Goal: Browse casually

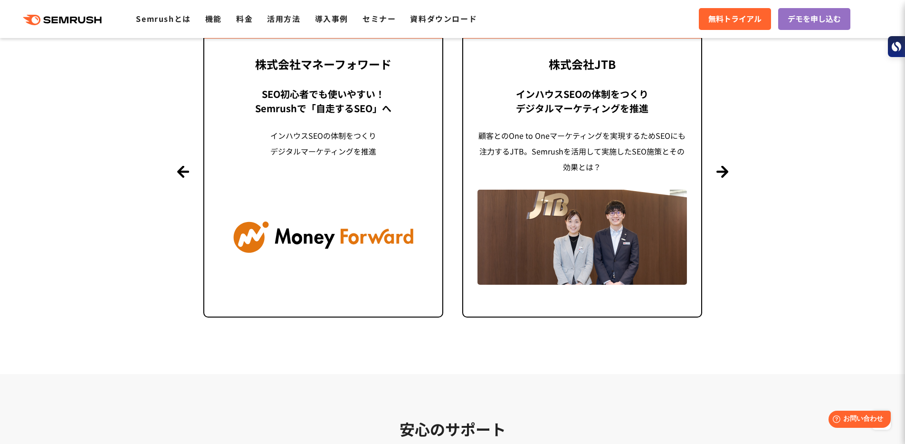
scroll to position [2169, 0]
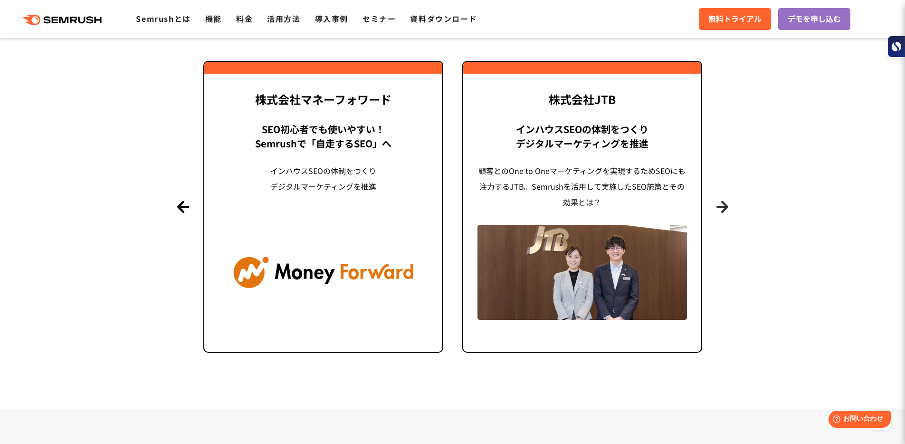
click at [723, 208] on button "Next" at bounding box center [723, 207] width 12 height 12
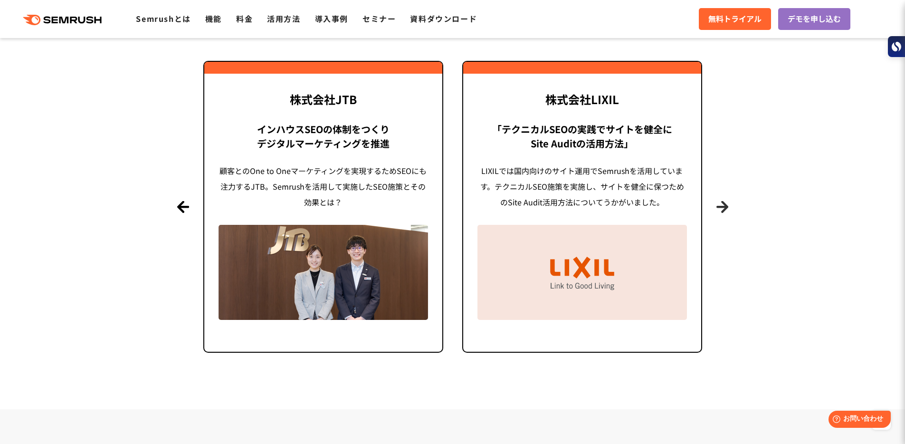
click at [723, 208] on button "Next" at bounding box center [723, 207] width 12 height 12
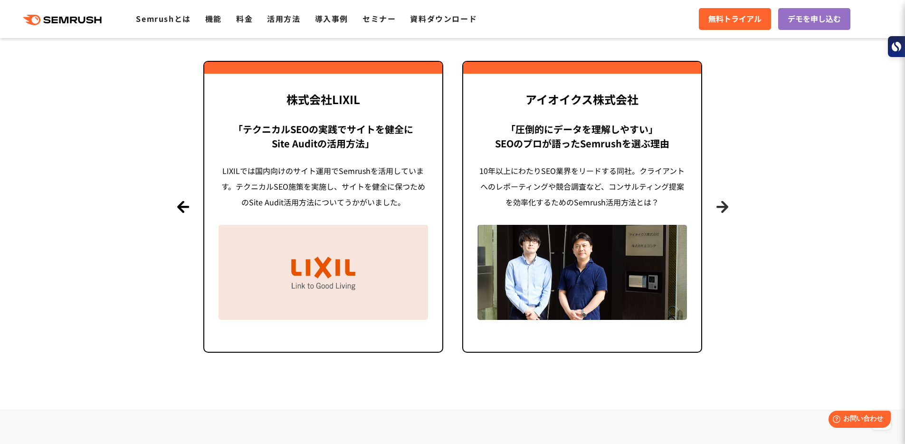
click at [723, 208] on button "Next" at bounding box center [723, 207] width 12 height 12
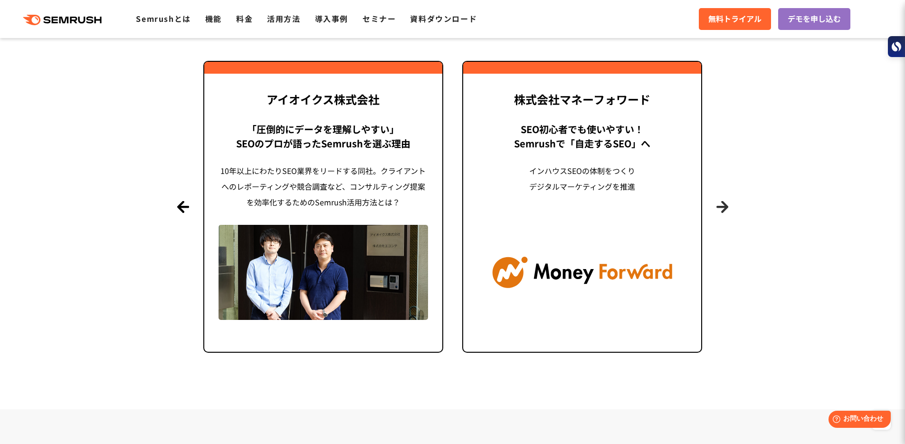
click at [723, 208] on button "Next" at bounding box center [723, 207] width 12 height 12
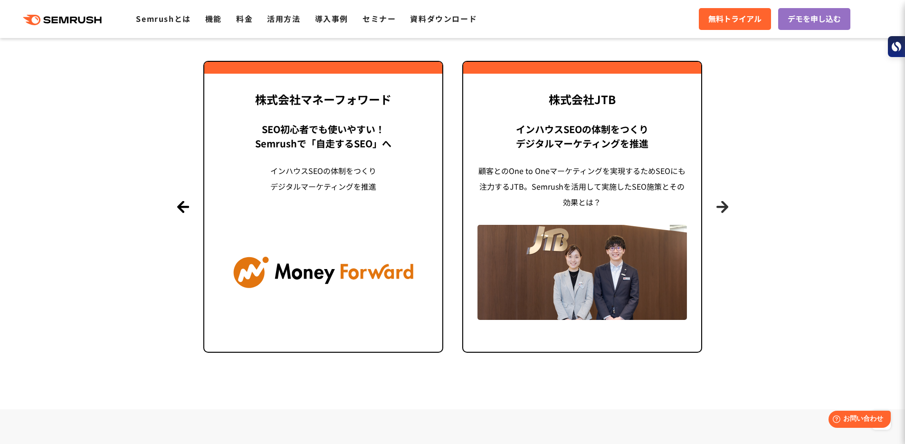
click at [723, 208] on button "Next" at bounding box center [723, 207] width 12 height 12
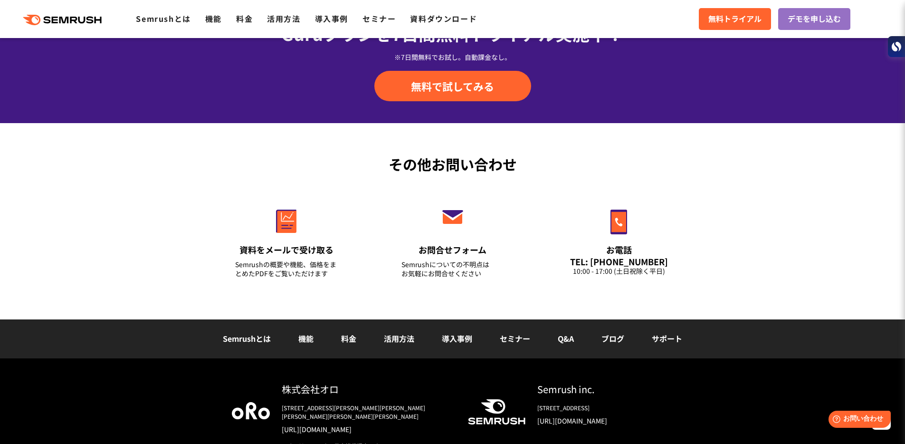
scroll to position [3173, 0]
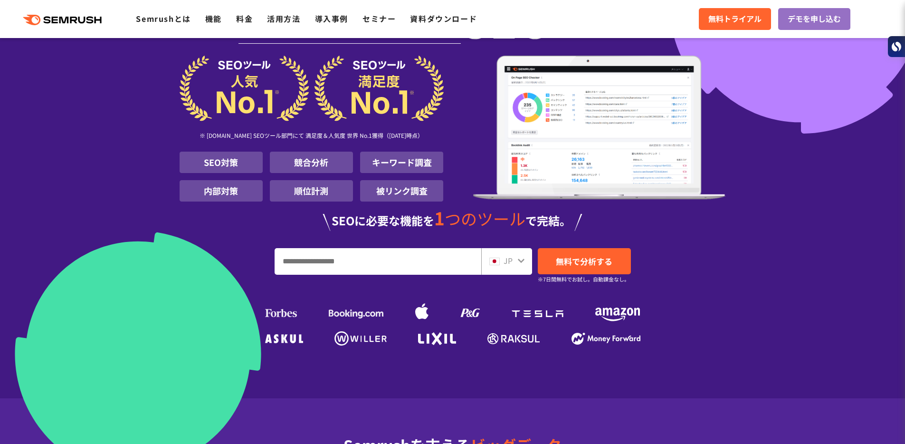
scroll to position [34, 0]
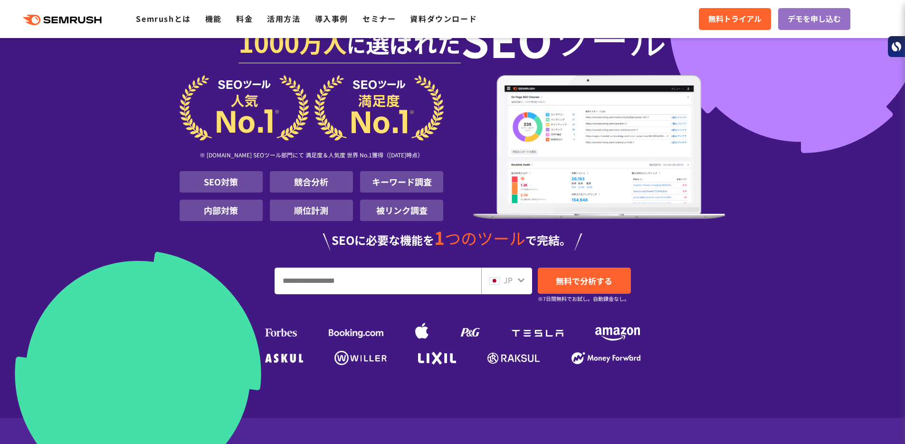
click at [508, 281] on span "JP" at bounding box center [508, 279] width 9 height 11
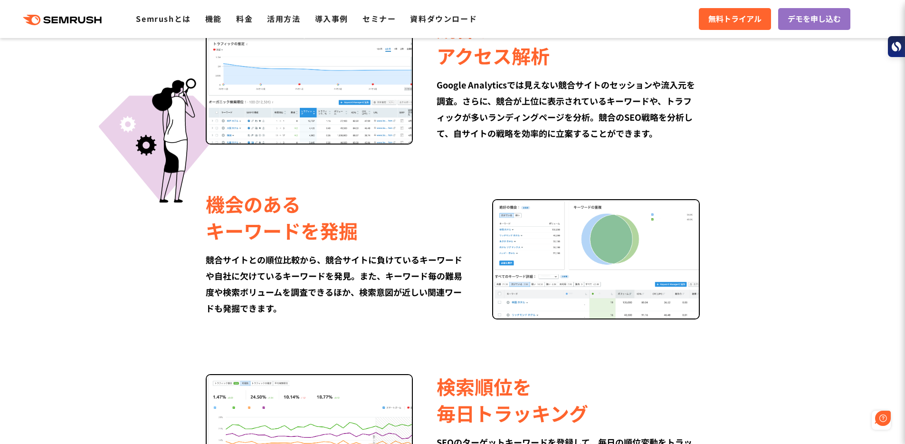
scroll to position [589, 0]
